Goal: Information Seeking & Learning: Learn about a topic

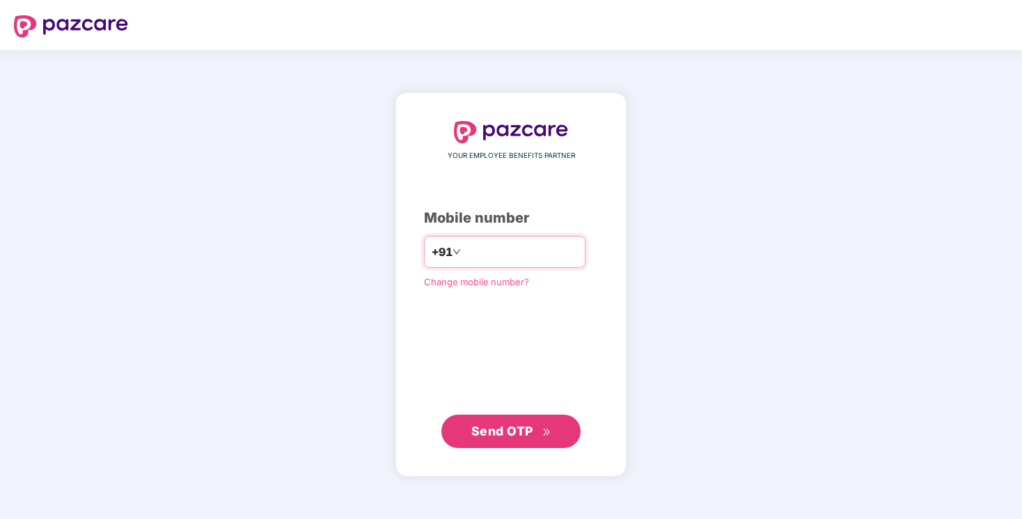
click at [480, 256] on input "number" at bounding box center [521, 252] width 114 height 22
type input "**********"
click at [515, 433] on span "Send OTP" at bounding box center [502, 431] width 62 height 15
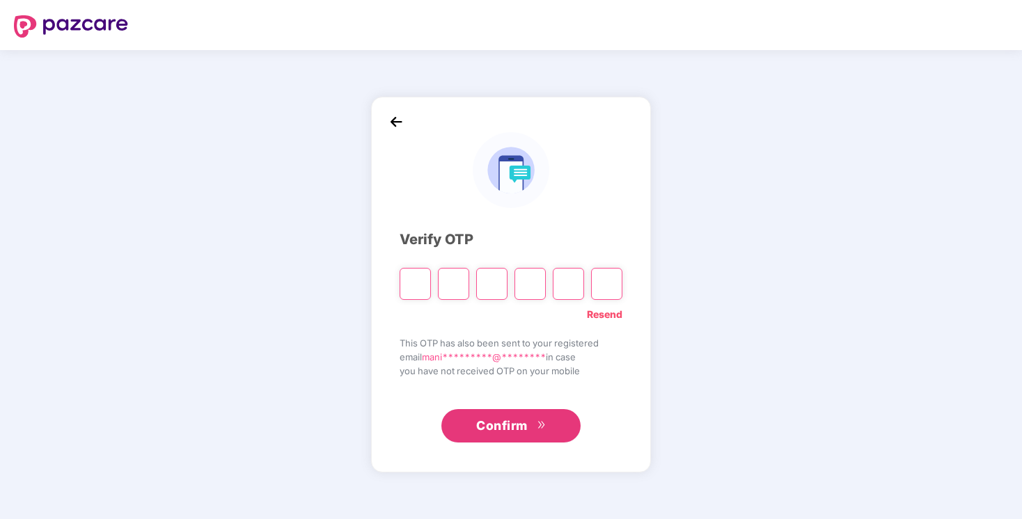
type input "*"
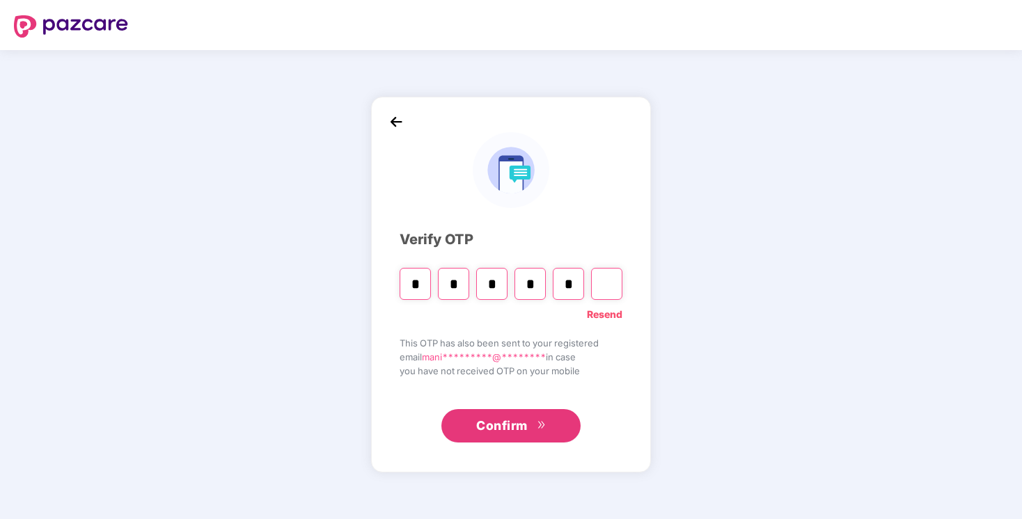
type input "*"
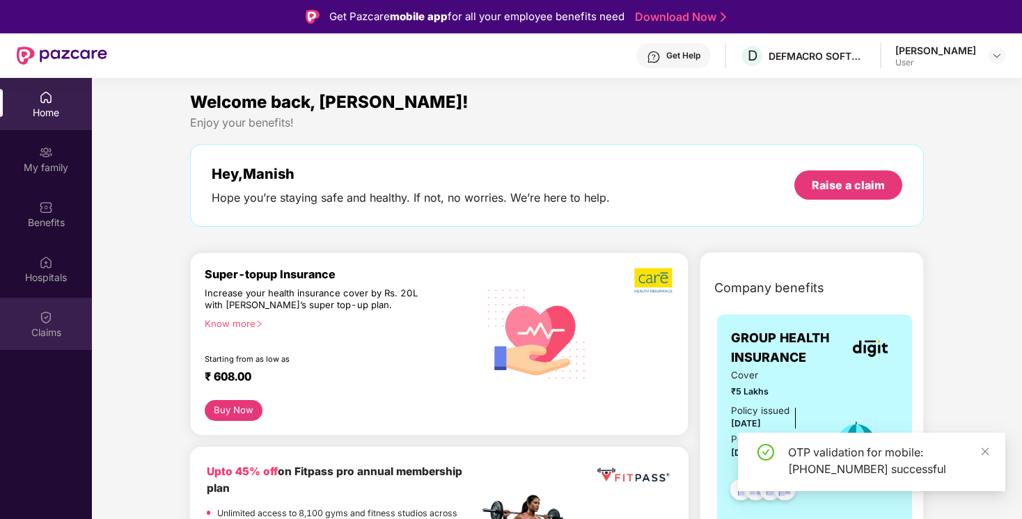
click at [47, 320] on img at bounding box center [46, 318] width 14 height 14
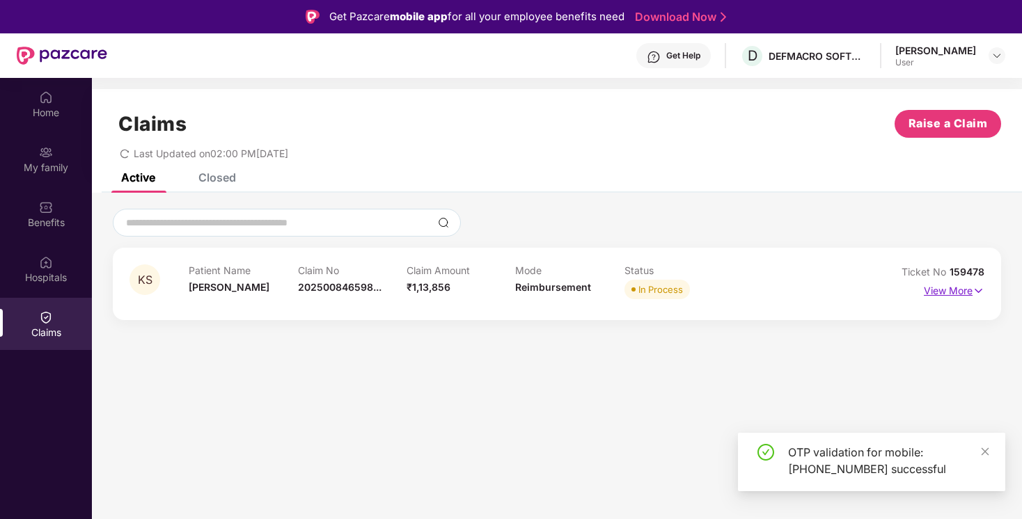
click at [957, 294] on p "View More" at bounding box center [954, 289] width 61 height 19
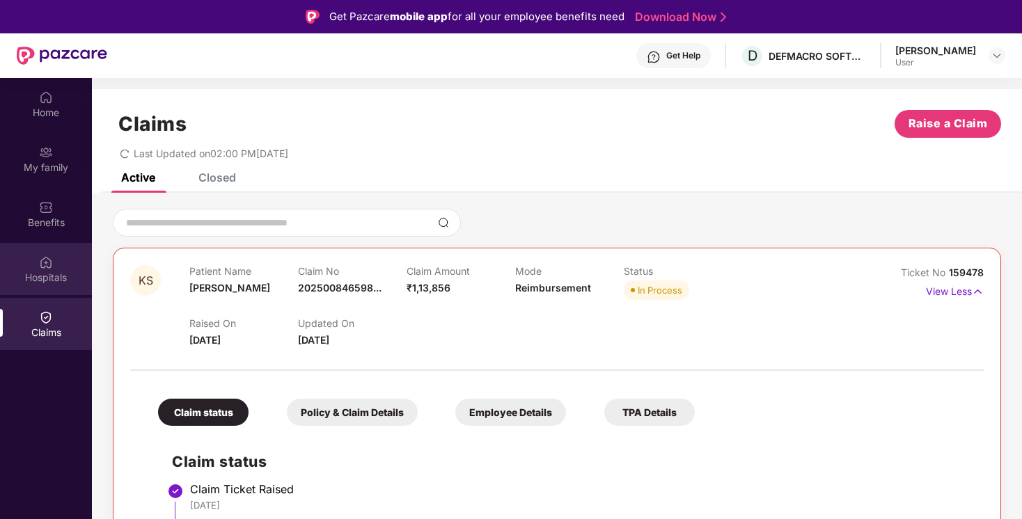
click at [45, 276] on div "Hospitals" at bounding box center [46, 278] width 92 height 14
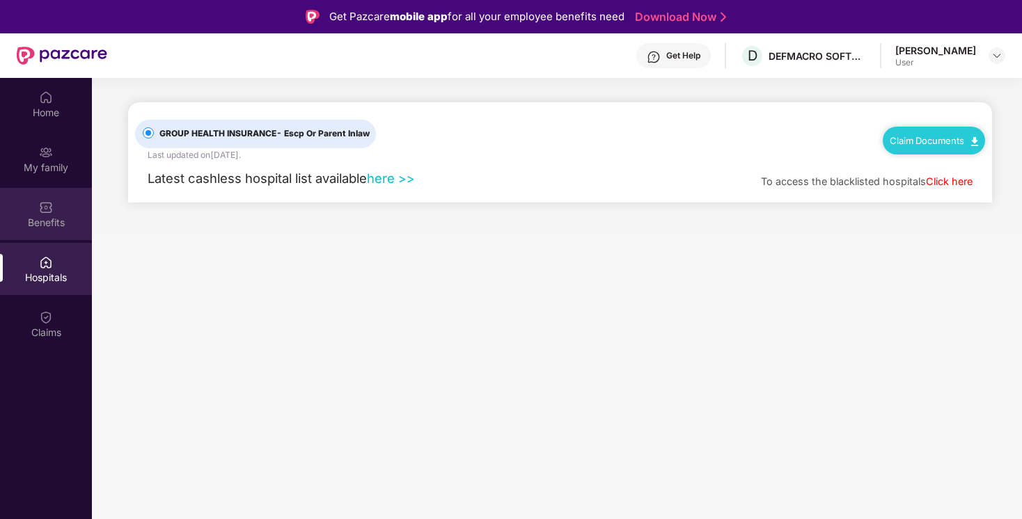
click at [47, 224] on div "Benefits" at bounding box center [46, 223] width 92 height 14
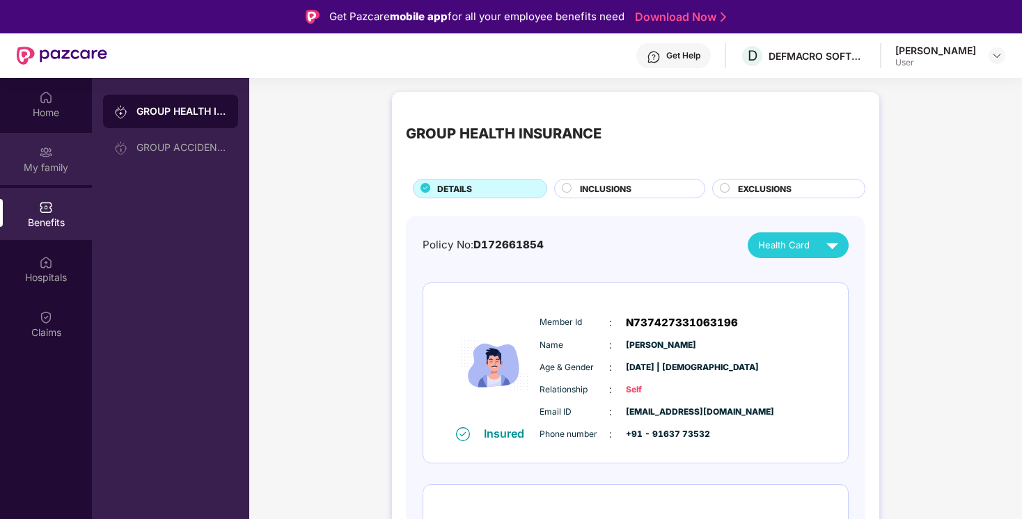
click at [47, 164] on div "My family" at bounding box center [46, 168] width 92 height 14
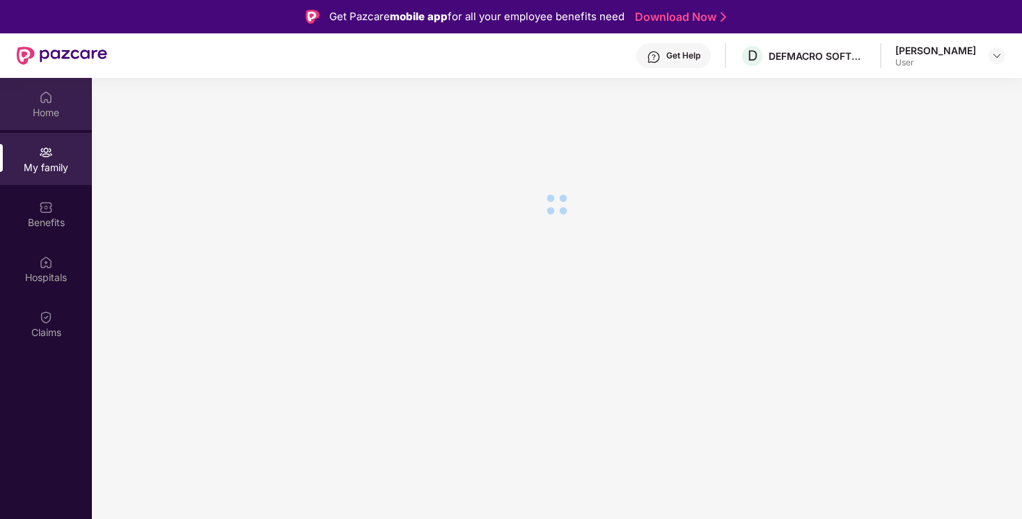
click at [49, 117] on div "Home" at bounding box center [46, 113] width 92 height 14
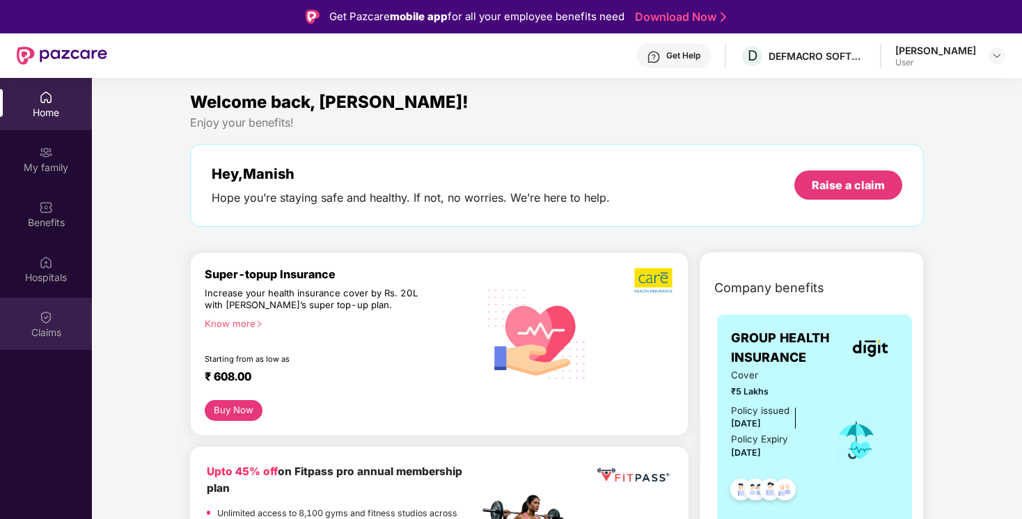
click at [40, 317] on img at bounding box center [46, 318] width 14 height 14
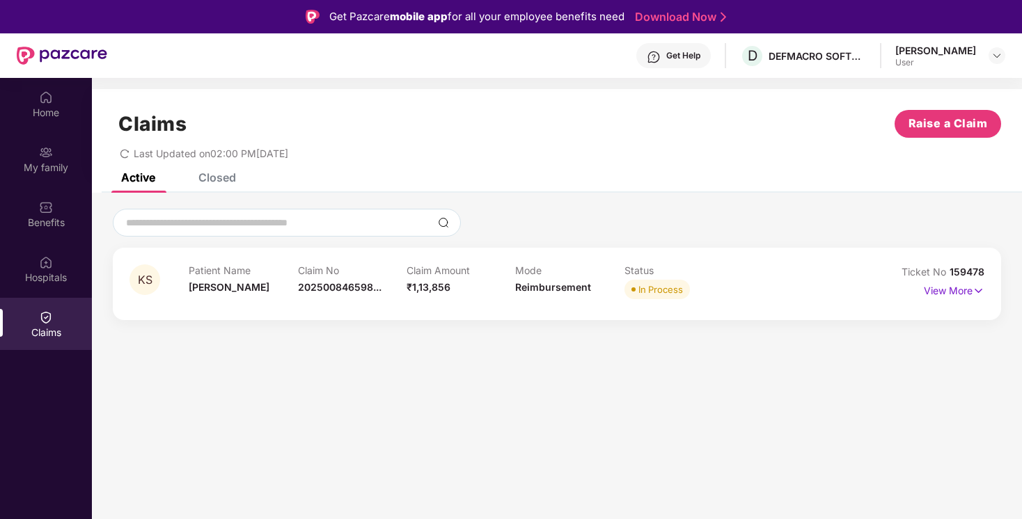
click at [649, 292] on div "In Process" at bounding box center [661, 290] width 45 height 14
click at [967, 297] on p "View More" at bounding box center [954, 289] width 61 height 19
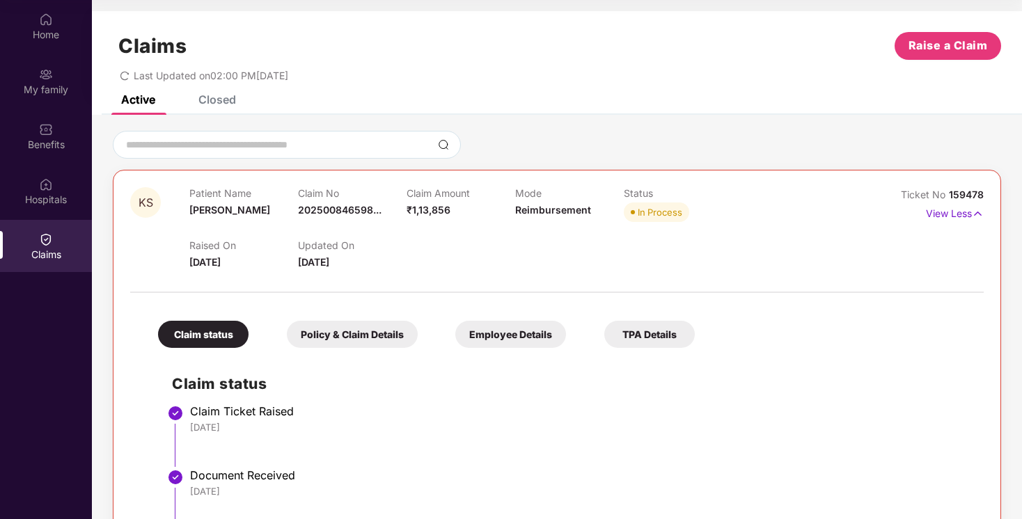
click at [224, 103] on div "Closed" at bounding box center [217, 100] width 38 height 14
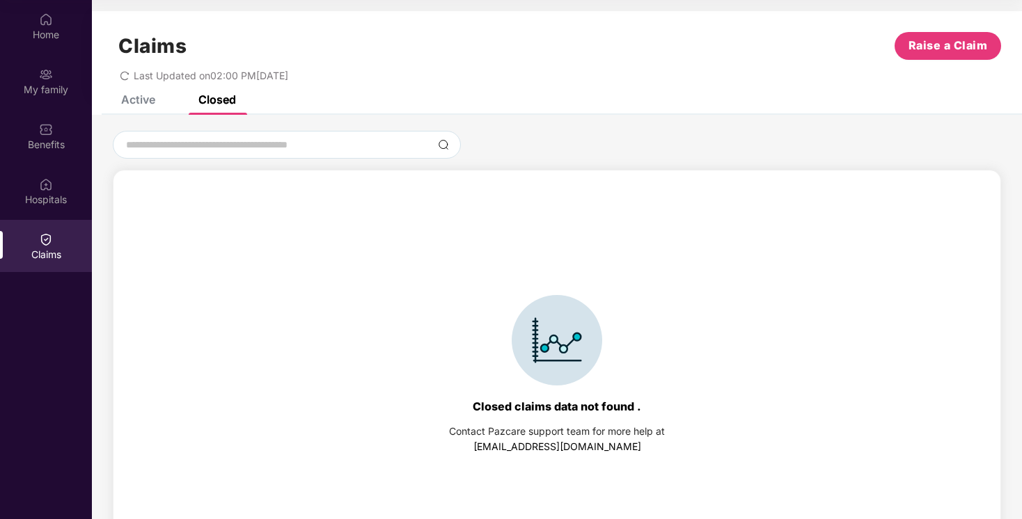
click at [128, 95] on div "Active" at bounding box center [138, 100] width 34 height 14
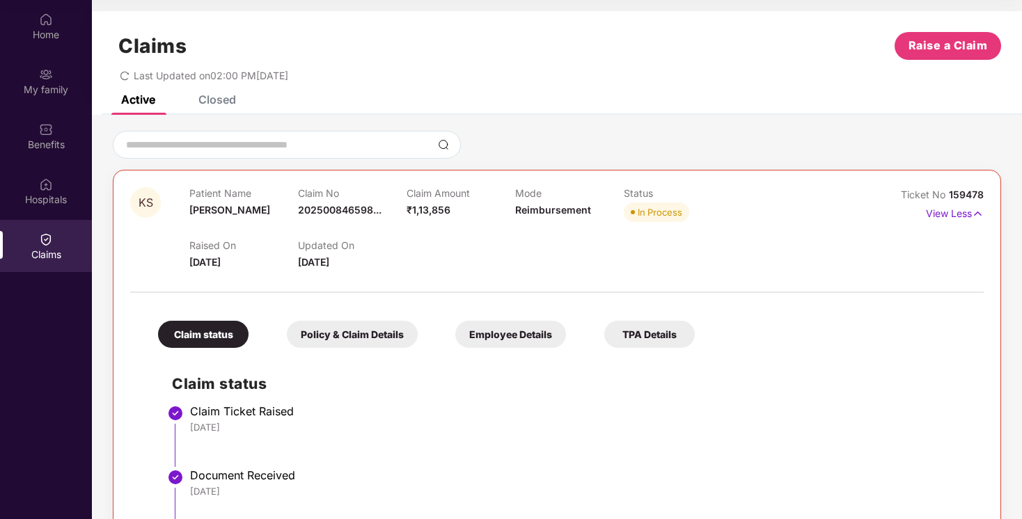
click at [125, 76] on icon "redo" at bounding box center [125, 76] width 10 height 10
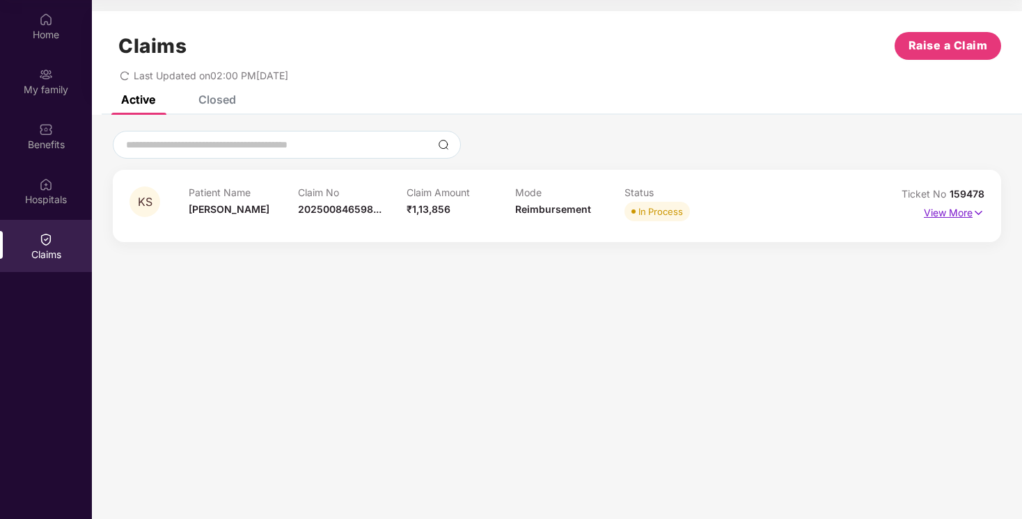
click at [968, 210] on p "View More" at bounding box center [954, 211] width 61 height 19
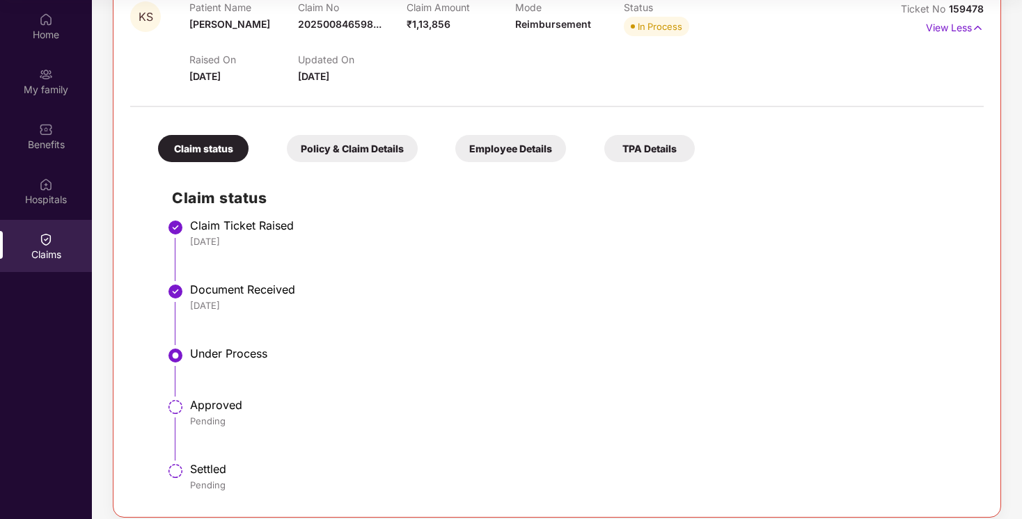
scroll to position [198, 0]
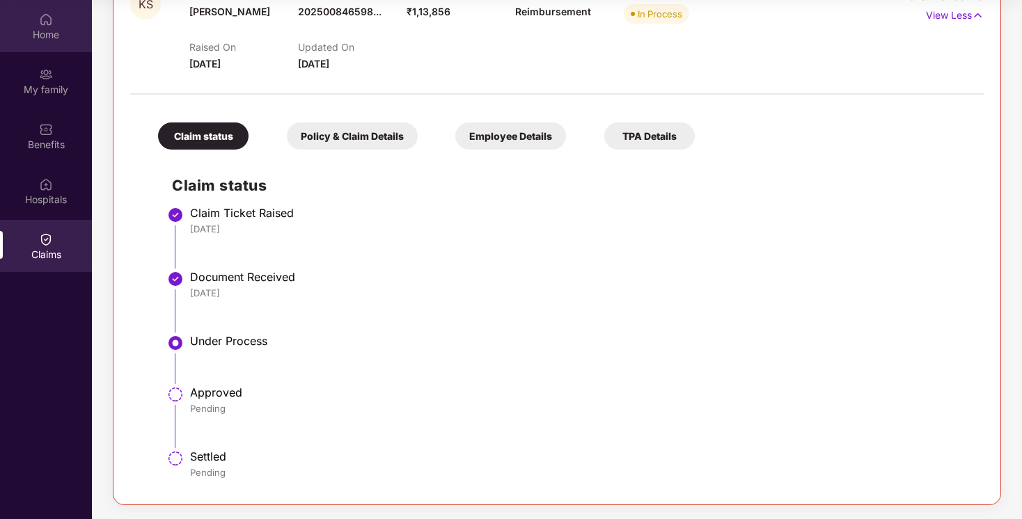
click at [42, 40] on div "Home" at bounding box center [46, 35] width 92 height 14
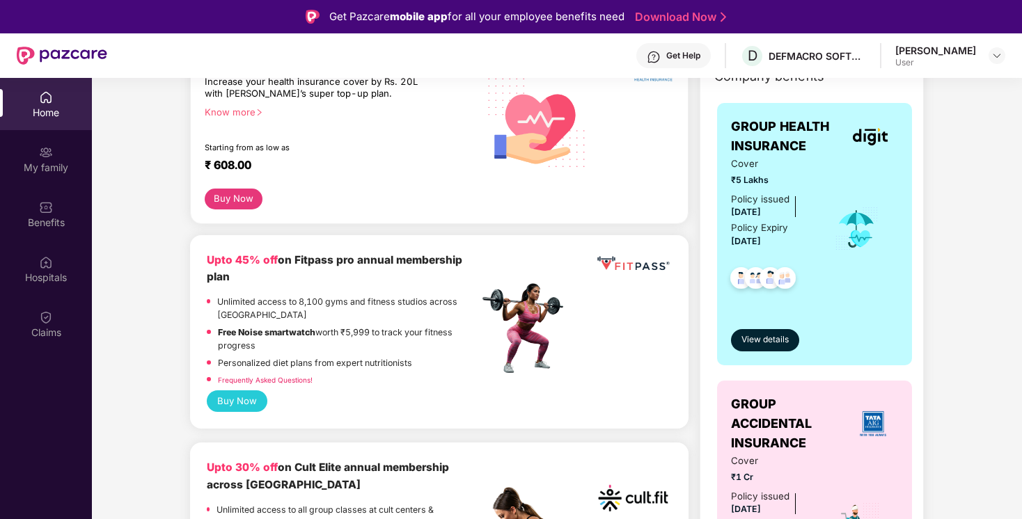
scroll to position [146, 0]
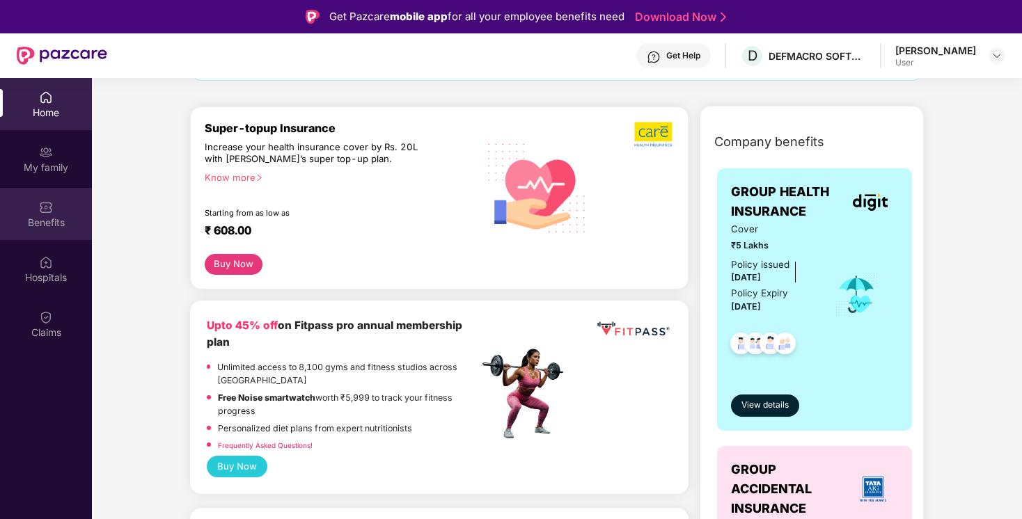
click at [23, 230] on div "Benefits" at bounding box center [46, 214] width 92 height 52
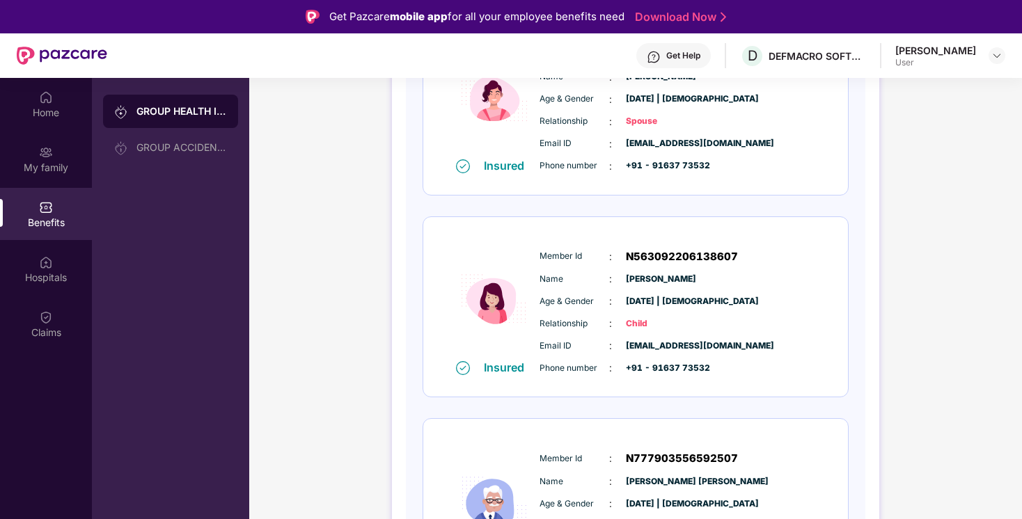
scroll to position [762, 0]
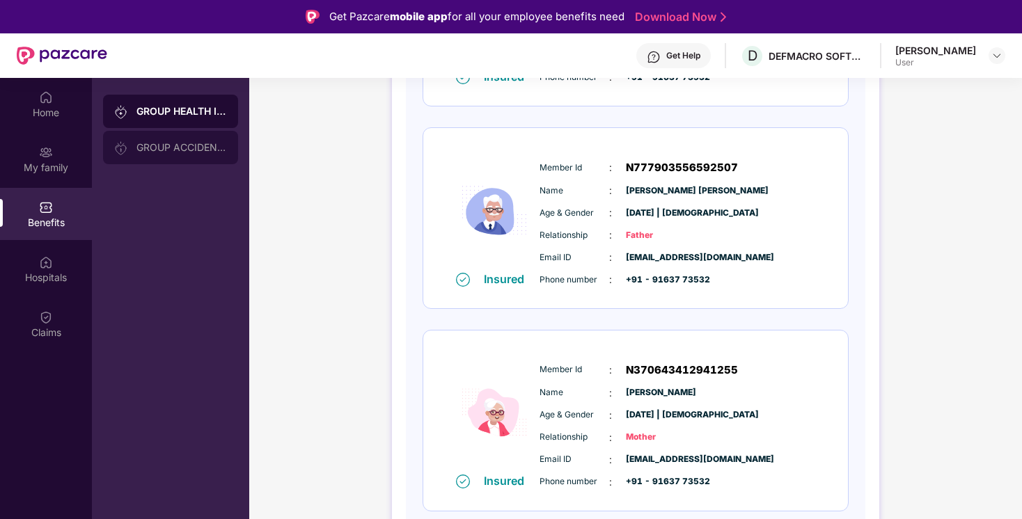
click at [175, 139] on div "GROUP ACCIDENTAL INSURANCE" at bounding box center [170, 147] width 135 height 33
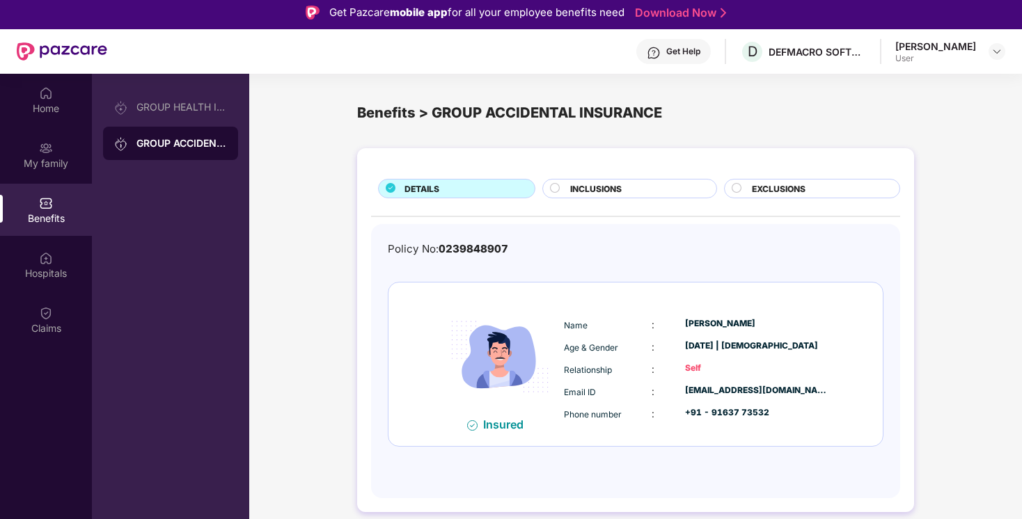
scroll to position [0, 0]
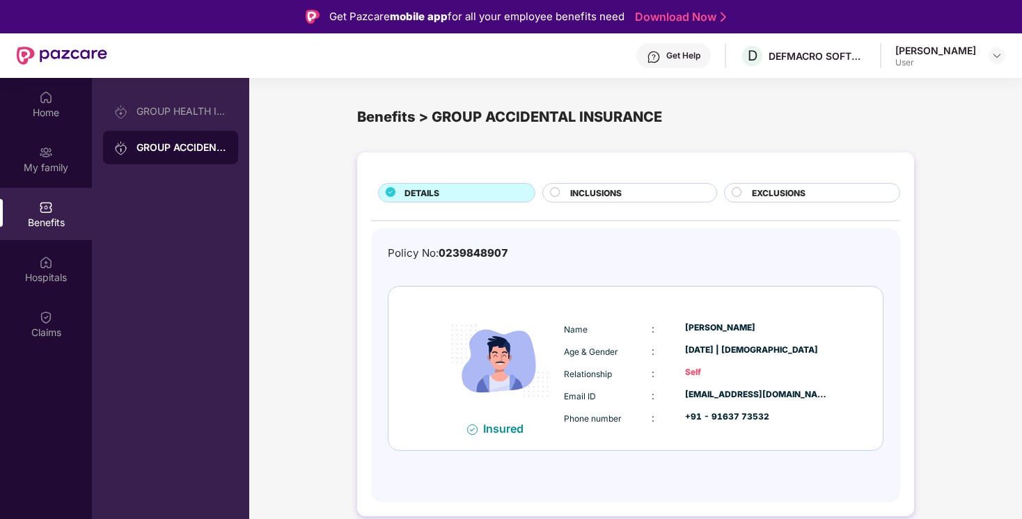
click at [617, 191] on span "INCLUSIONS" at bounding box center [596, 193] width 52 height 13
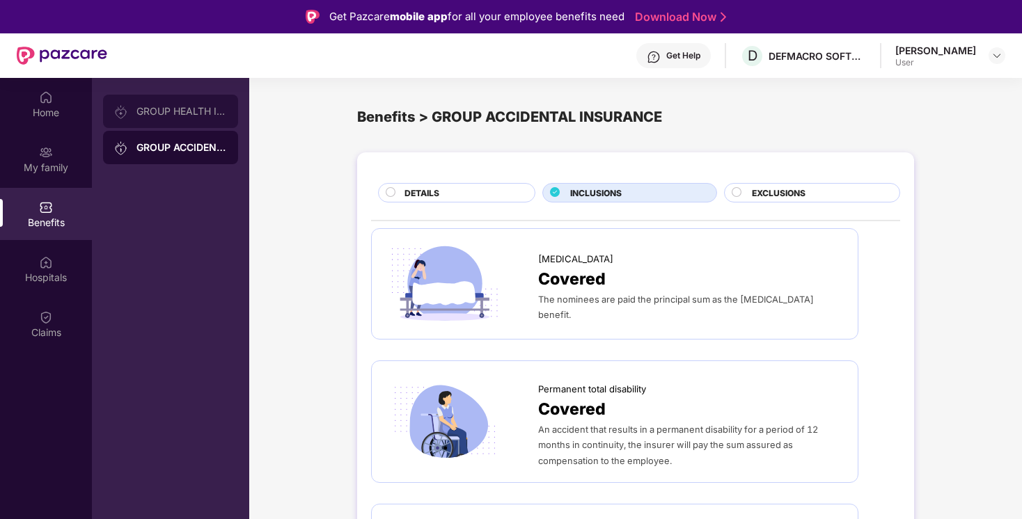
click at [177, 118] on div "GROUP HEALTH INSURANCE" at bounding box center [170, 111] width 135 height 33
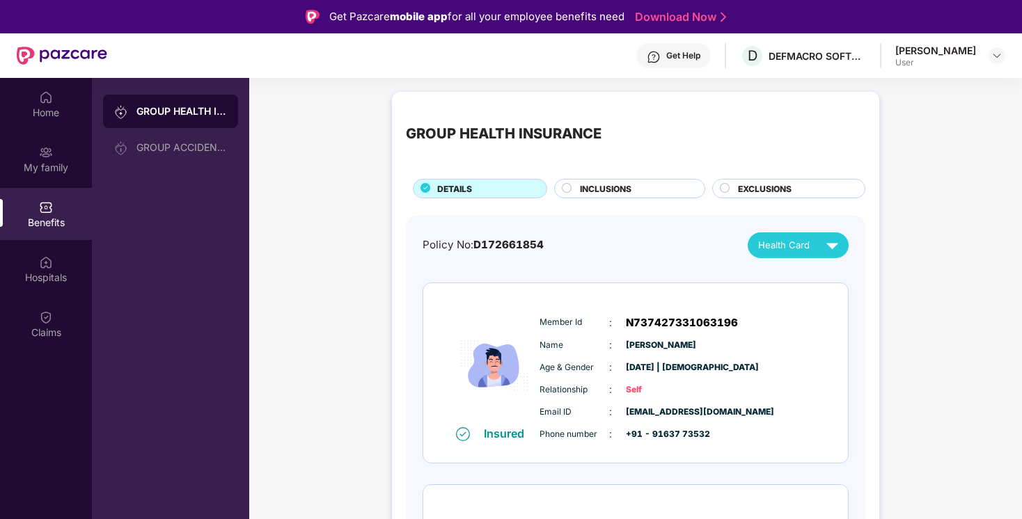
click at [649, 181] on div "INCLUSIONS" at bounding box center [629, 188] width 151 height 19
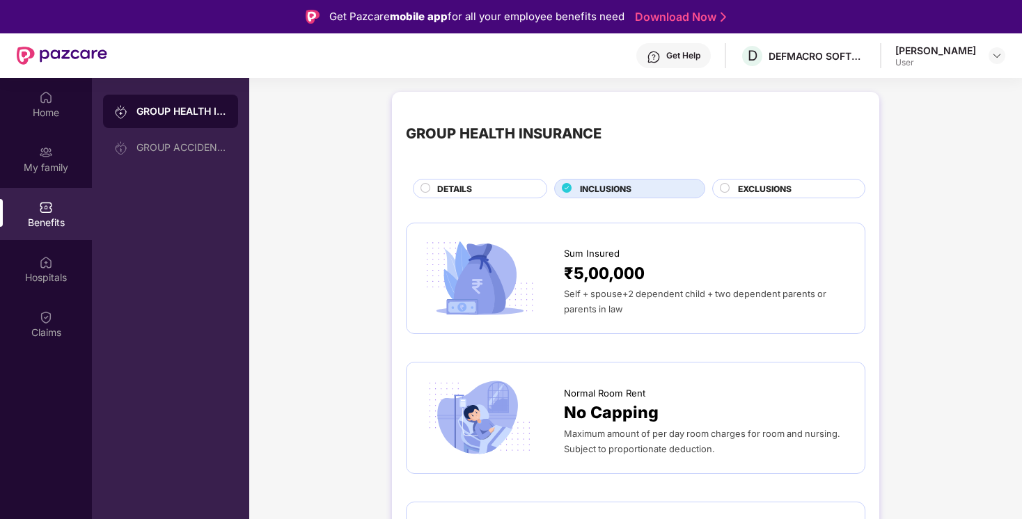
click at [775, 190] on span "EXCLUSIONS" at bounding box center [765, 188] width 54 height 13
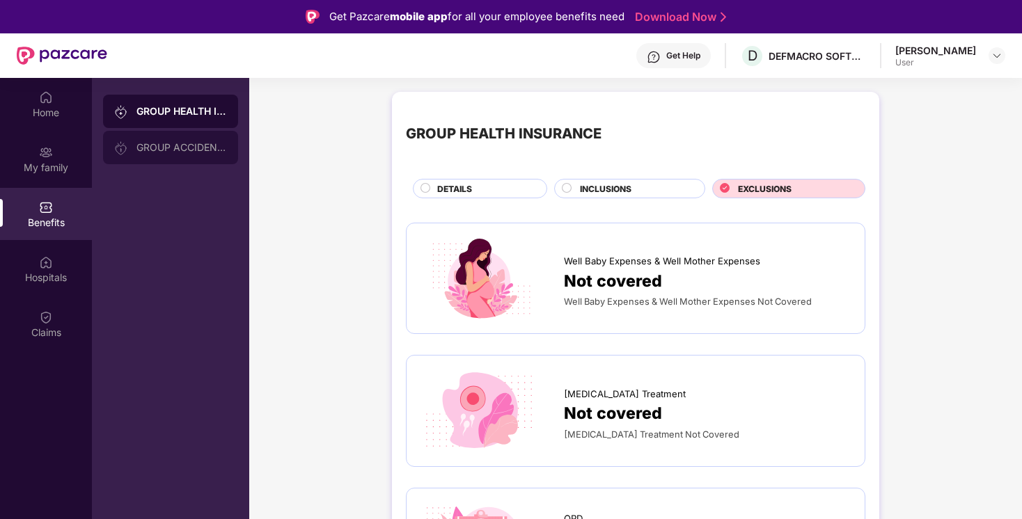
click at [207, 143] on div "GROUP ACCIDENTAL INSURANCE" at bounding box center [181, 147] width 91 height 11
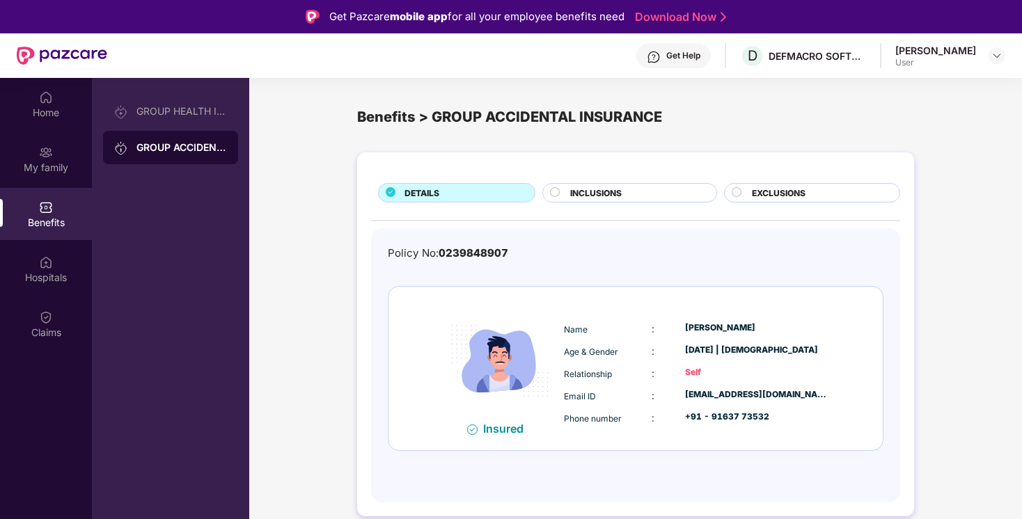
click at [671, 189] on div "INCLUSIONS" at bounding box center [636, 194] width 146 height 15
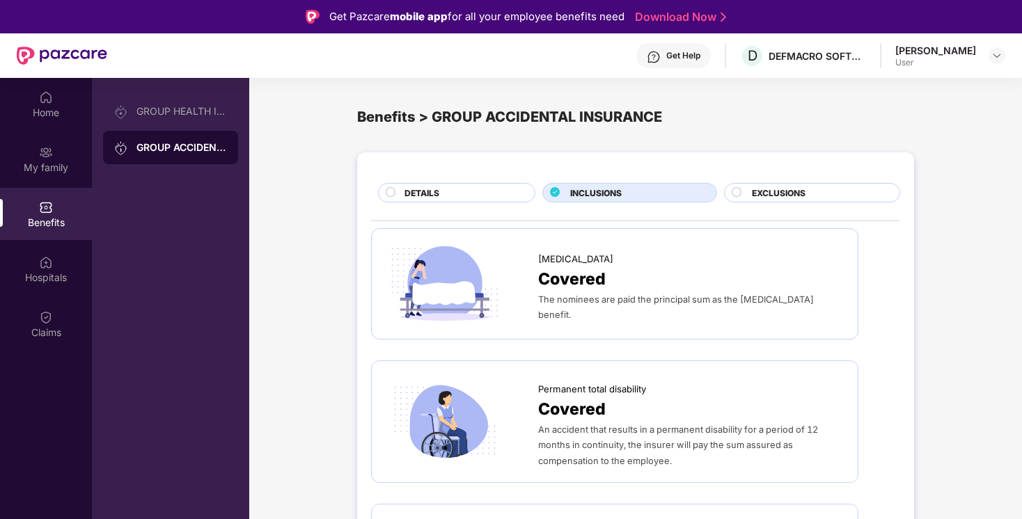
click at [769, 187] on span "EXCLUSIONS" at bounding box center [779, 193] width 54 height 13
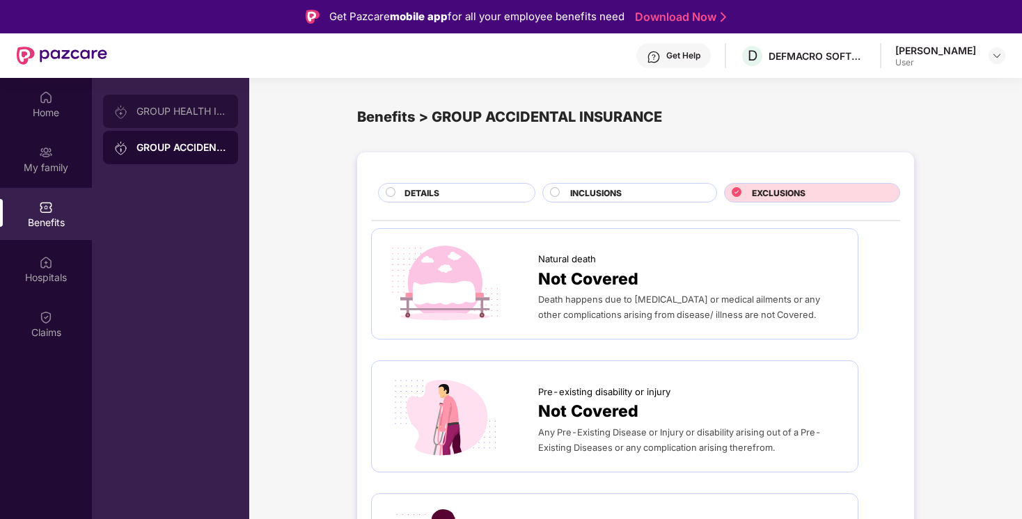
click at [203, 111] on div "GROUP HEALTH INSURANCE" at bounding box center [181, 111] width 91 height 11
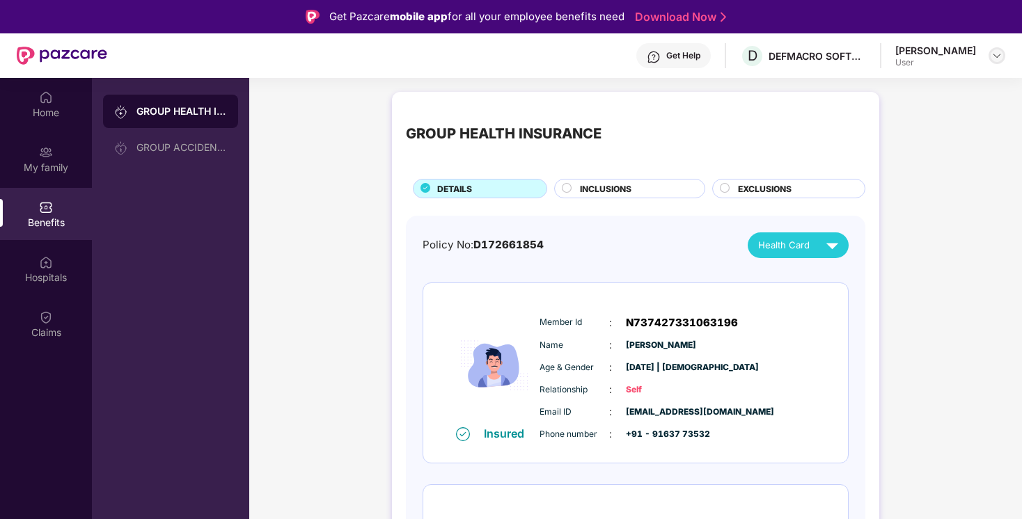
click at [999, 53] on img at bounding box center [997, 55] width 11 height 11
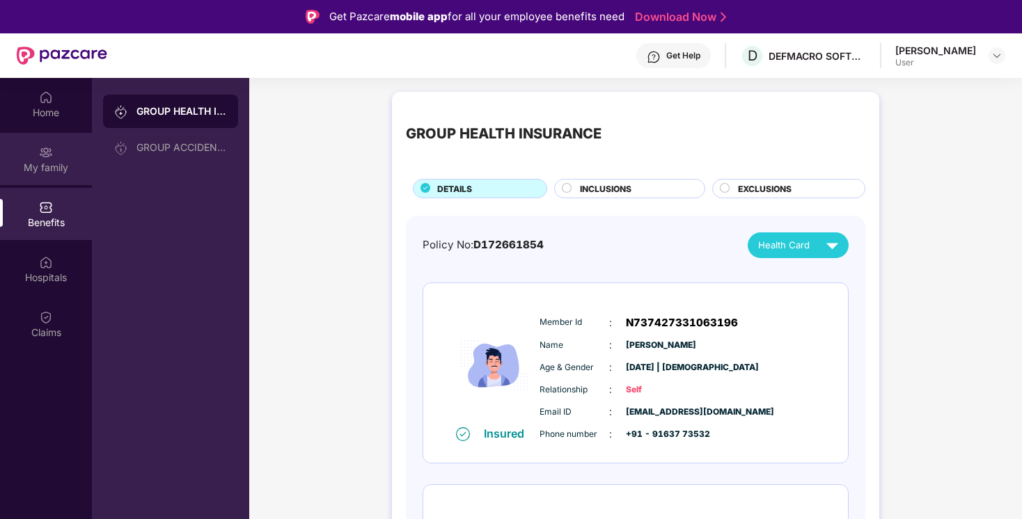
click at [49, 154] on img at bounding box center [46, 153] width 14 height 14
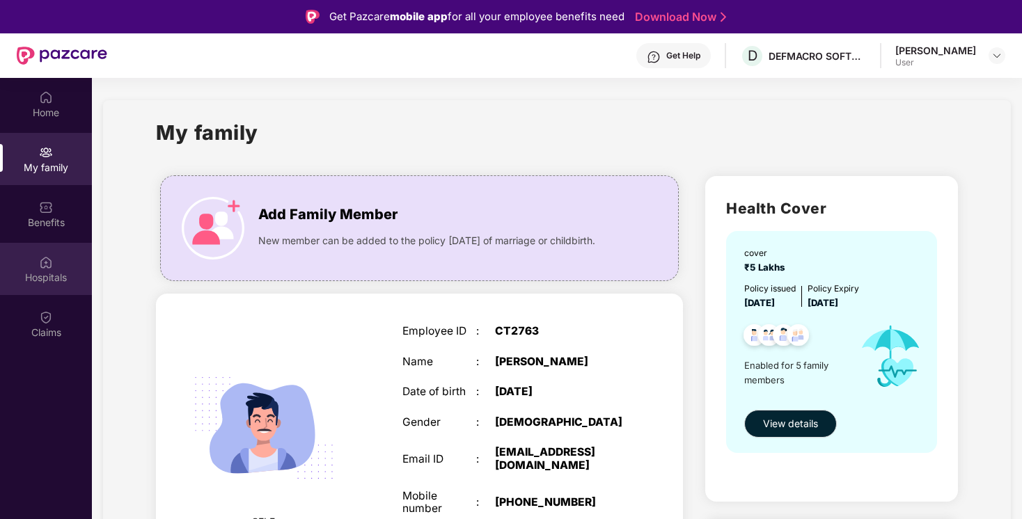
click at [50, 258] on img at bounding box center [46, 263] width 14 height 14
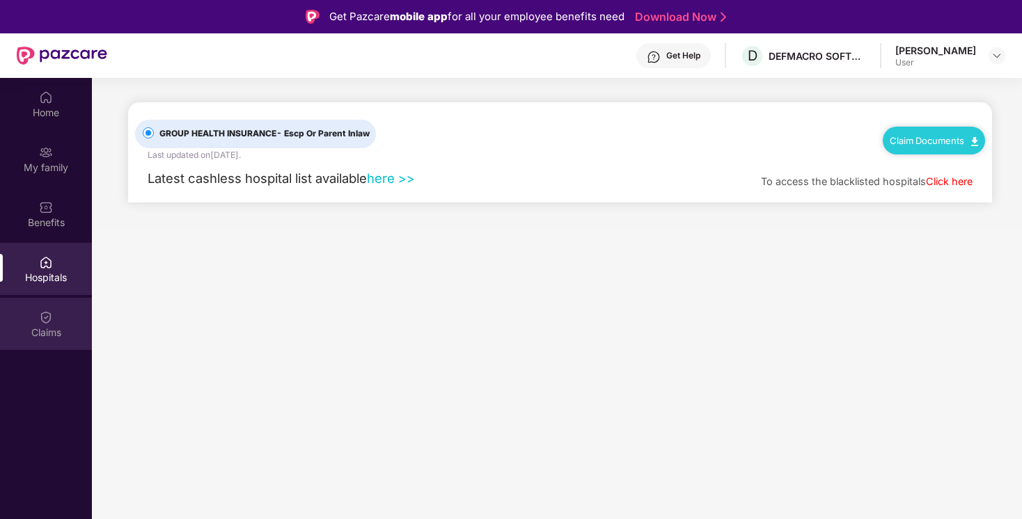
click at [52, 315] on img at bounding box center [46, 318] width 14 height 14
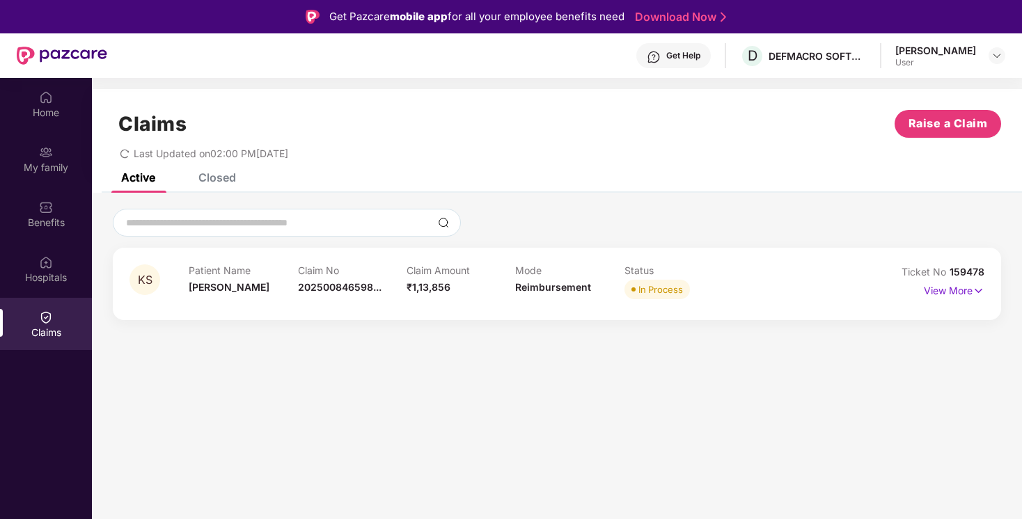
click at [40, 327] on div "Claims" at bounding box center [46, 333] width 92 height 14
click at [976, 293] on img at bounding box center [979, 290] width 12 height 15
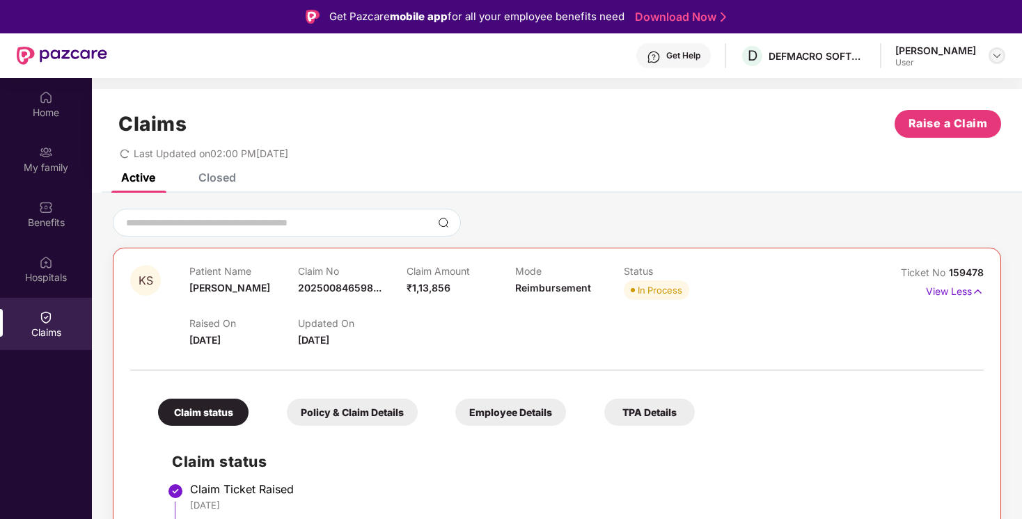
click at [992, 53] on img at bounding box center [997, 55] width 11 height 11
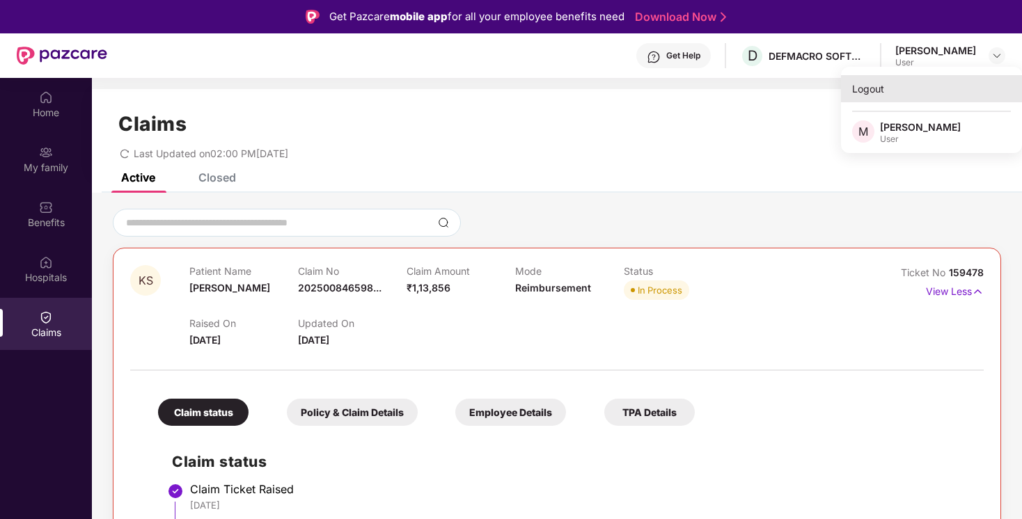
click at [896, 95] on div "Logout" at bounding box center [931, 88] width 181 height 27
